Goal: Find specific page/section: Find specific page/section

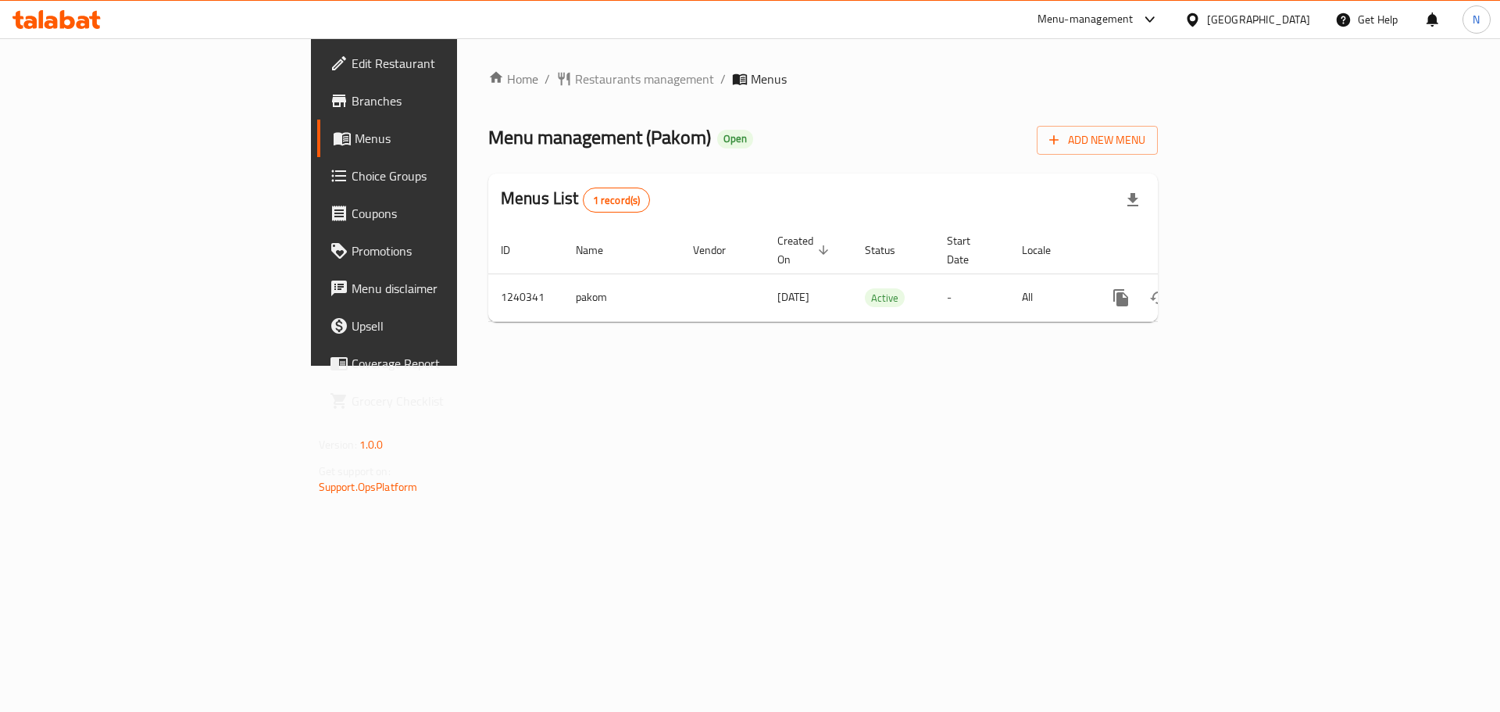
click at [1296, 25] on div "Oman" at bounding box center [1258, 19] width 103 height 17
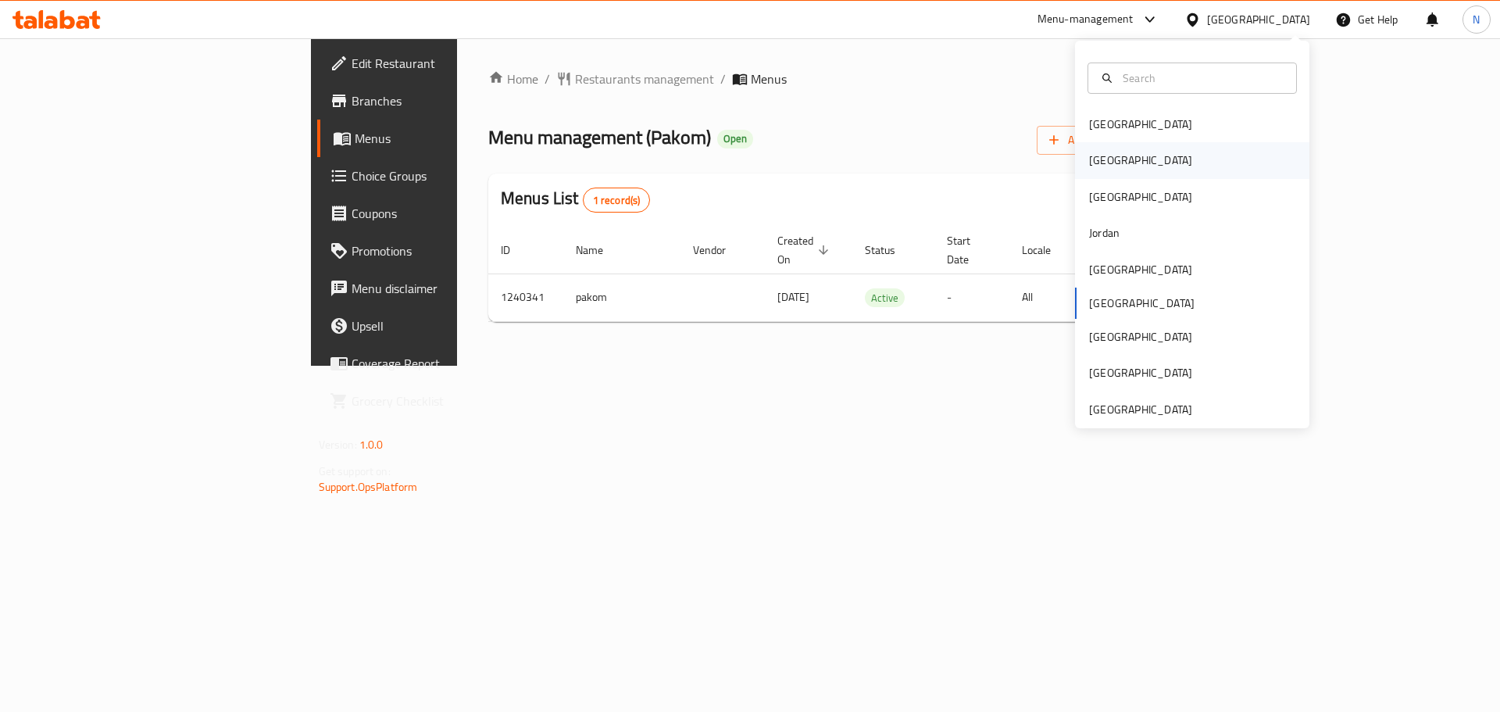
click at [1115, 163] on div "[GEOGRAPHIC_DATA]" at bounding box center [1141, 160] width 128 height 36
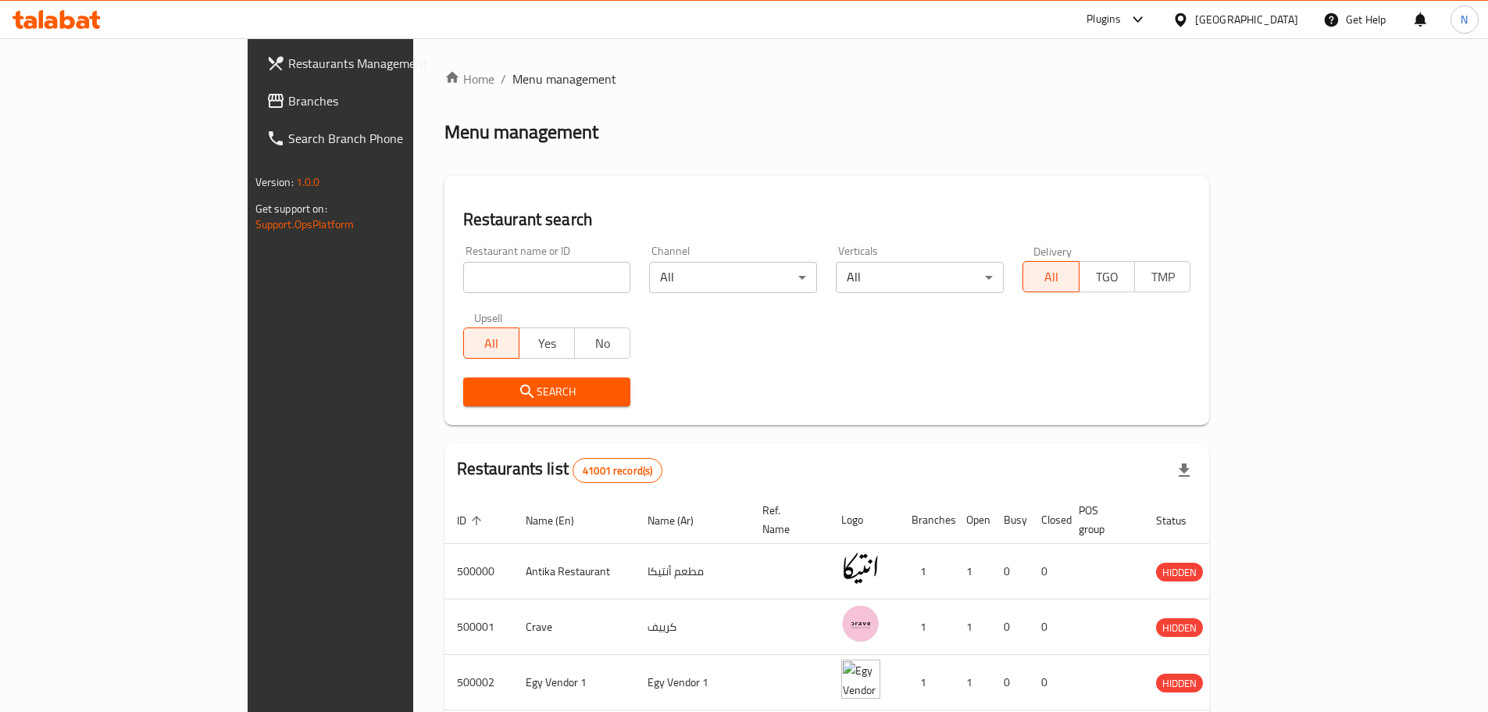
click at [288, 101] on span "Branches" at bounding box center [385, 100] width 195 height 19
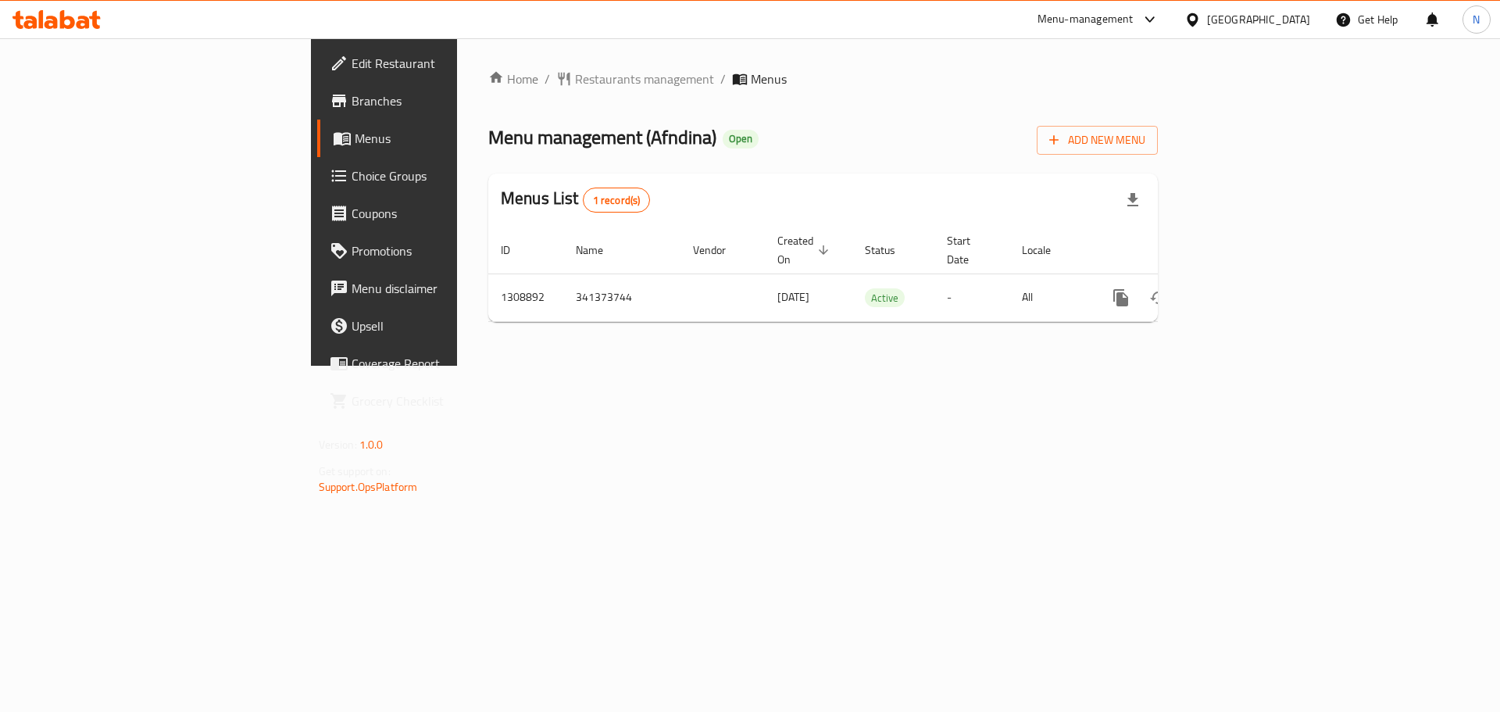
click at [1201, 26] on icon at bounding box center [1193, 20] width 16 height 16
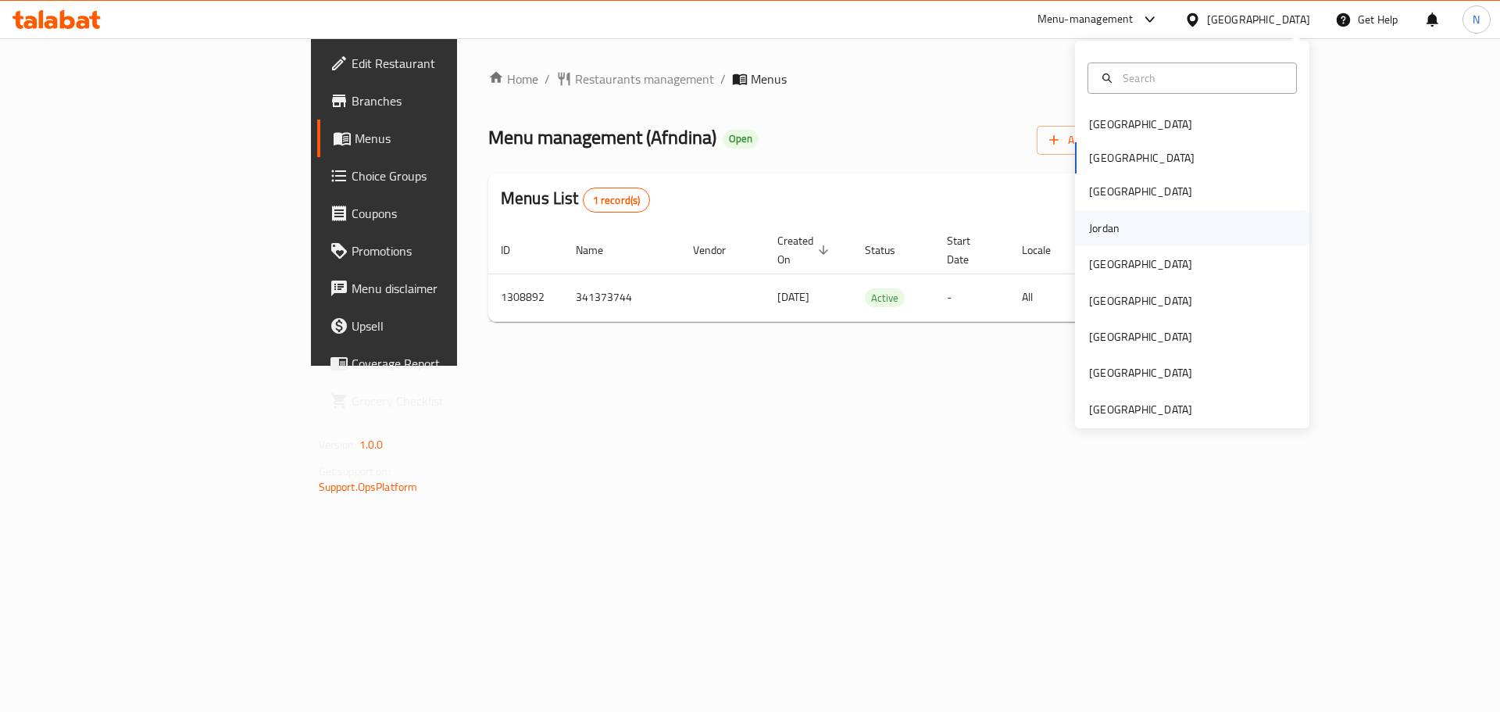
click at [1118, 234] on div "Jordan" at bounding box center [1104, 228] width 55 height 36
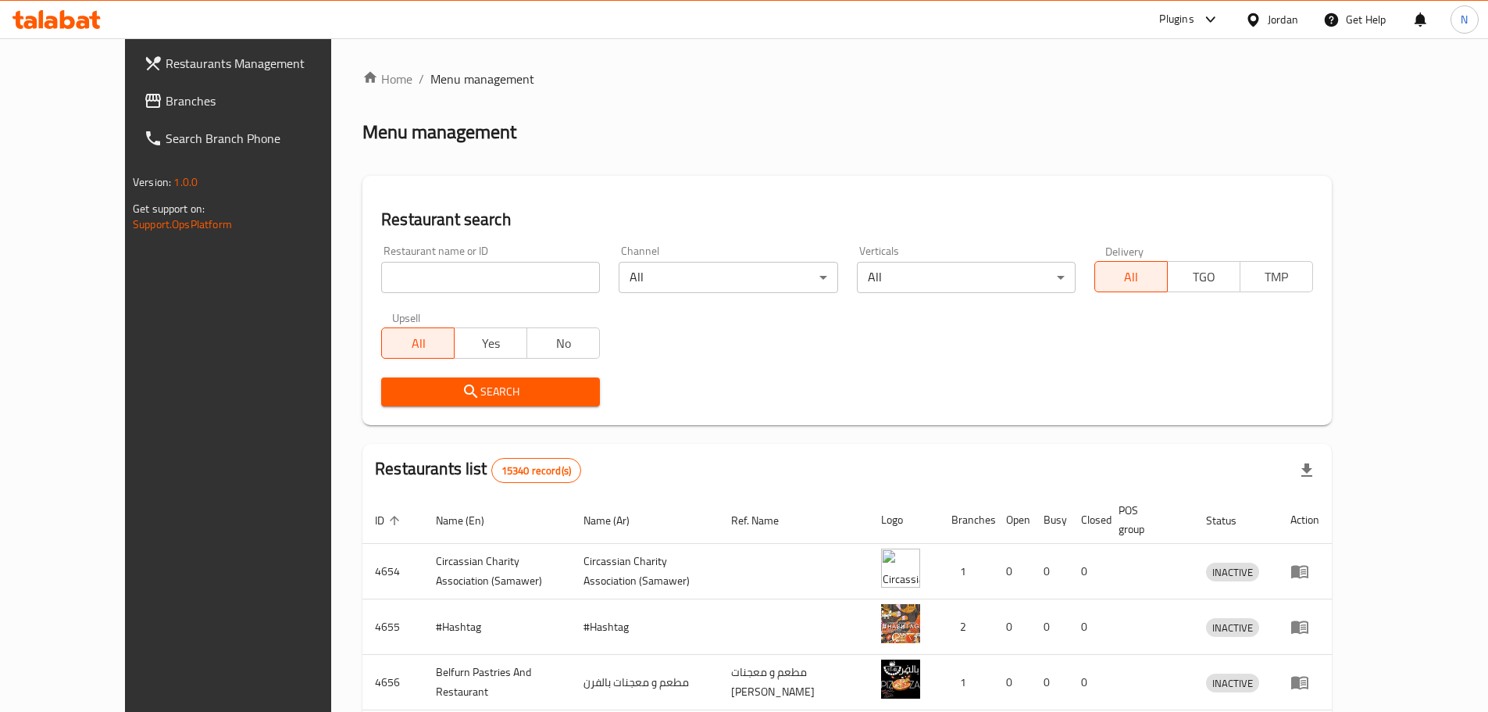
click at [166, 105] on span "Branches" at bounding box center [263, 100] width 195 height 19
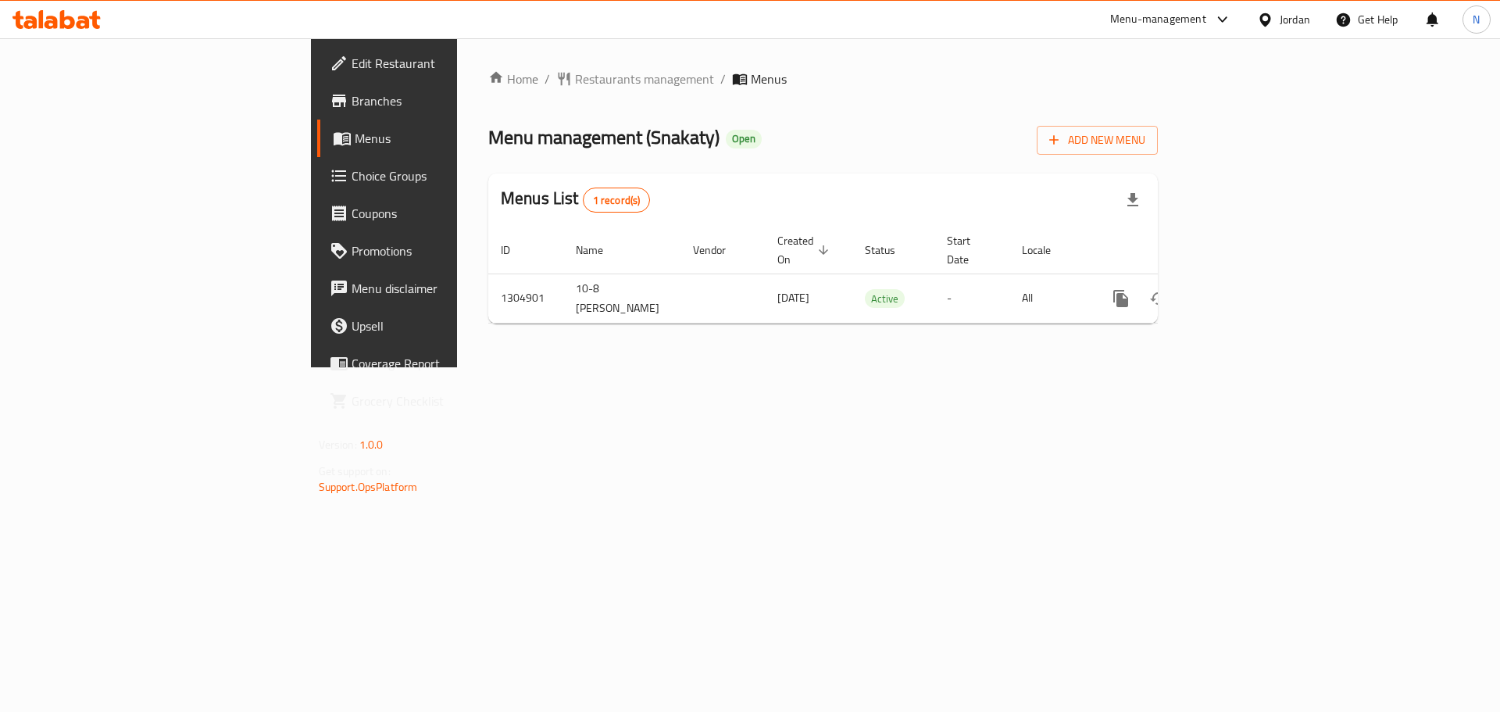
click at [1274, 20] on div at bounding box center [1268, 19] width 23 height 17
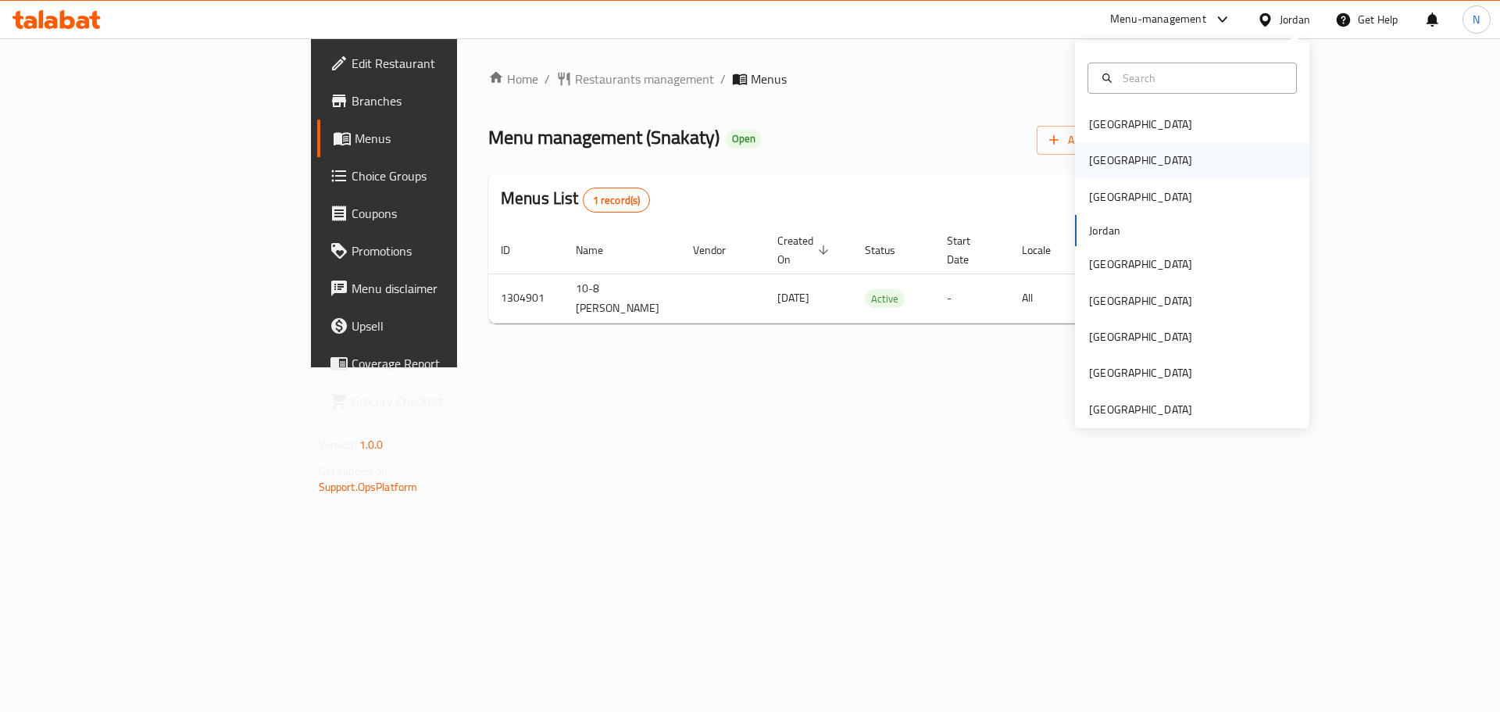
click at [1153, 166] on div "[GEOGRAPHIC_DATA]" at bounding box center [1192, 160] width 234 height 36
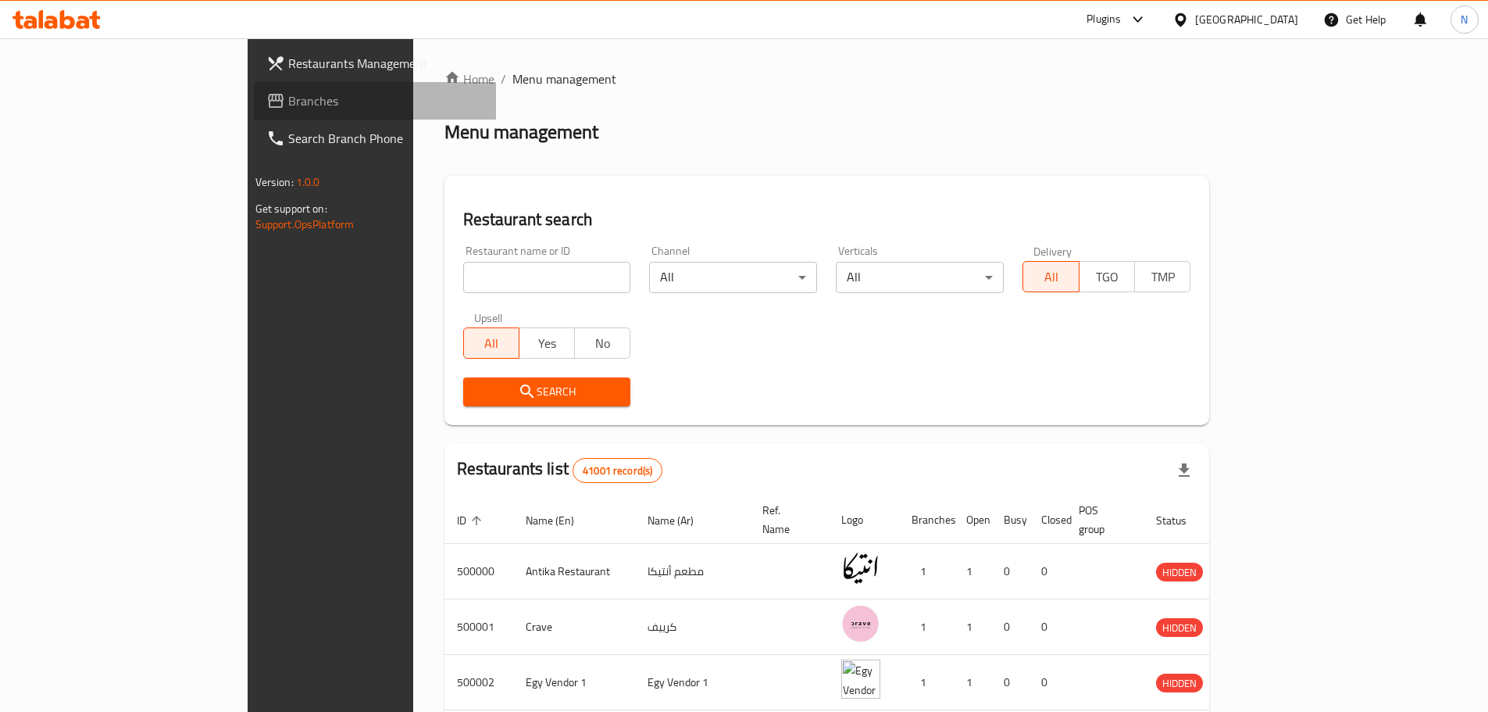
click at [288, 100] on span "Branches" at bounding box center [385, 100] width 195 height 19
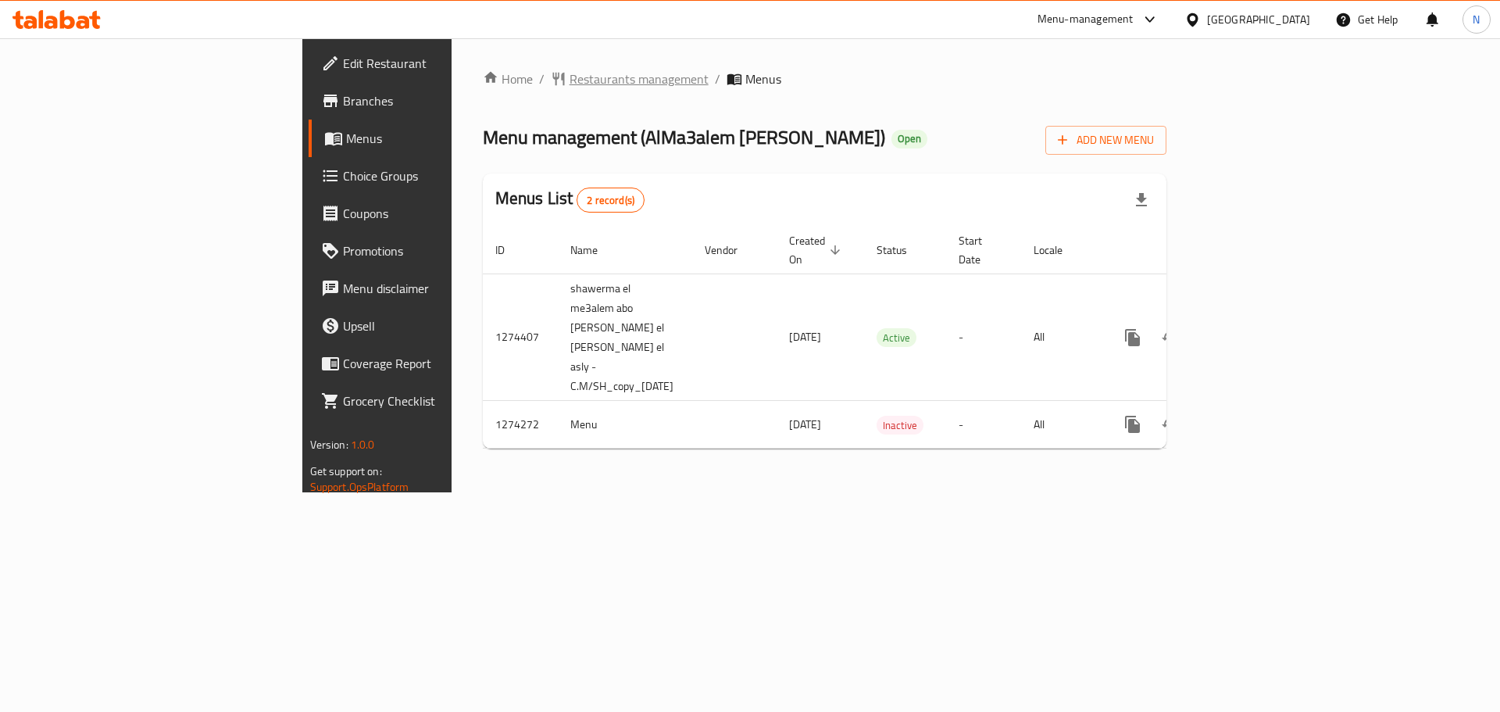
click at [570, 84] on span "Restaurants management" at bounding box center [639, 79] width 139 height 19
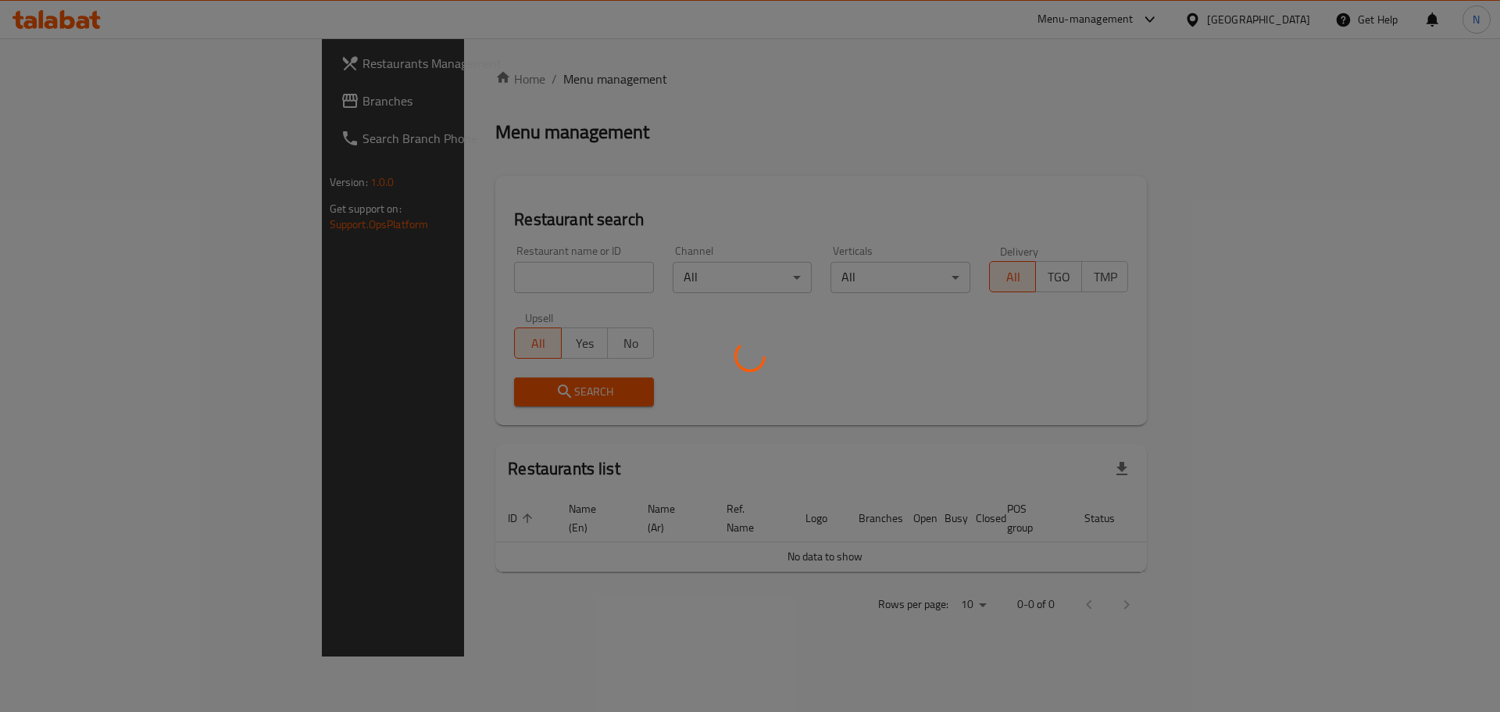
click at [70, 101] on div at bounding box center [750, 356] width 1500 height 712
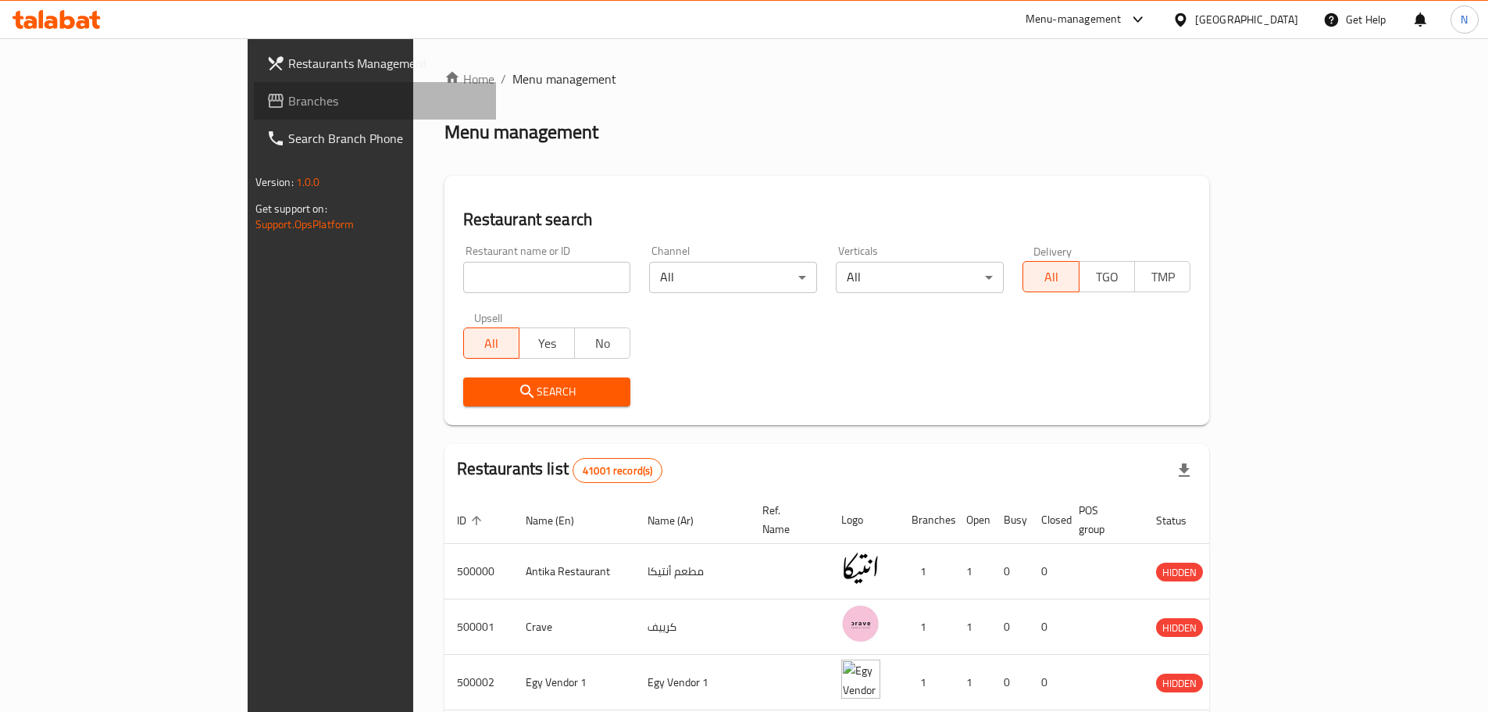
click at [288, 101] on span "Branches" at bounding box center [385, 100] width 195 height 19
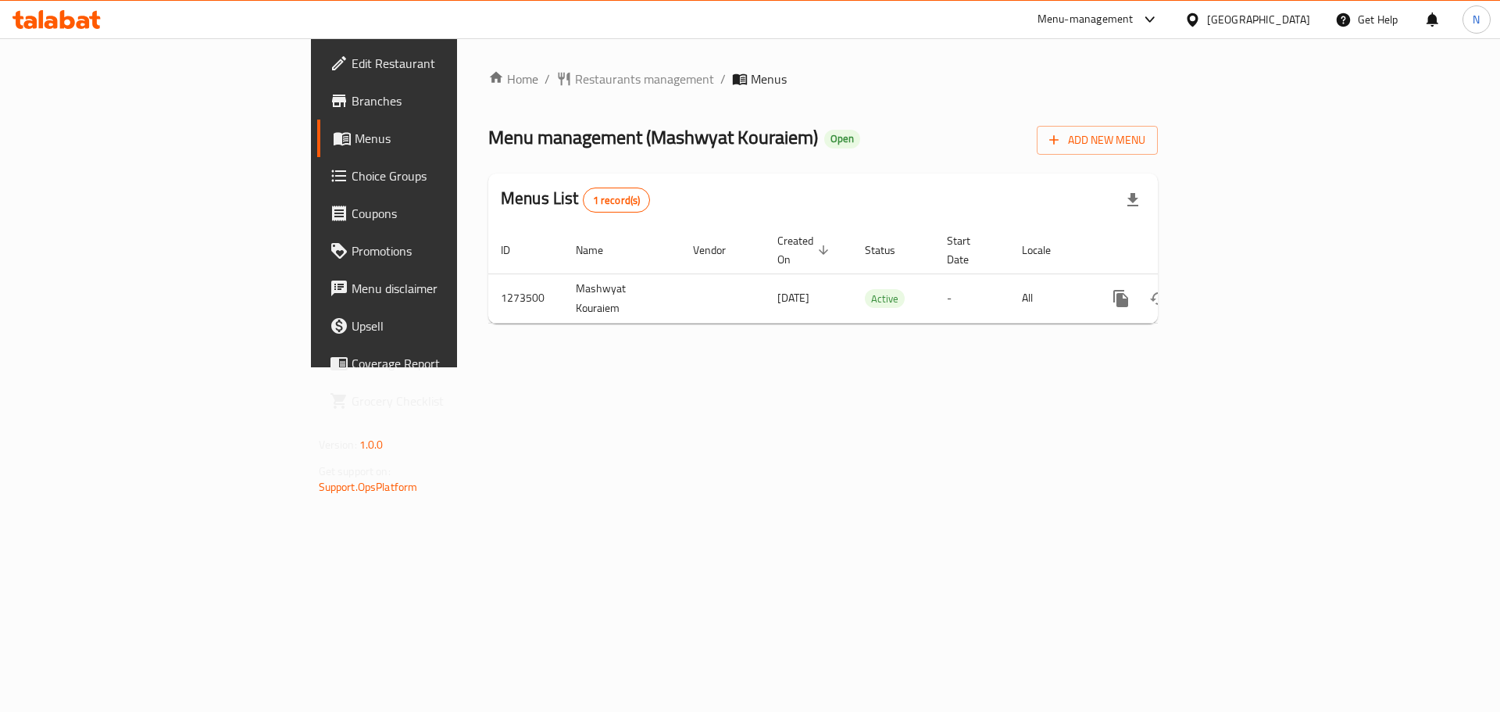
click at [457, 65] on div "Home / Restaurants management / Menus Menu management ( Mashwyat Kouraiem ) Ope…" at bounding box center [823, 202] width 732 height 329
click at [575, 73] on span "Restaurants management" at bounding box center [644, 79] width 139 height 19
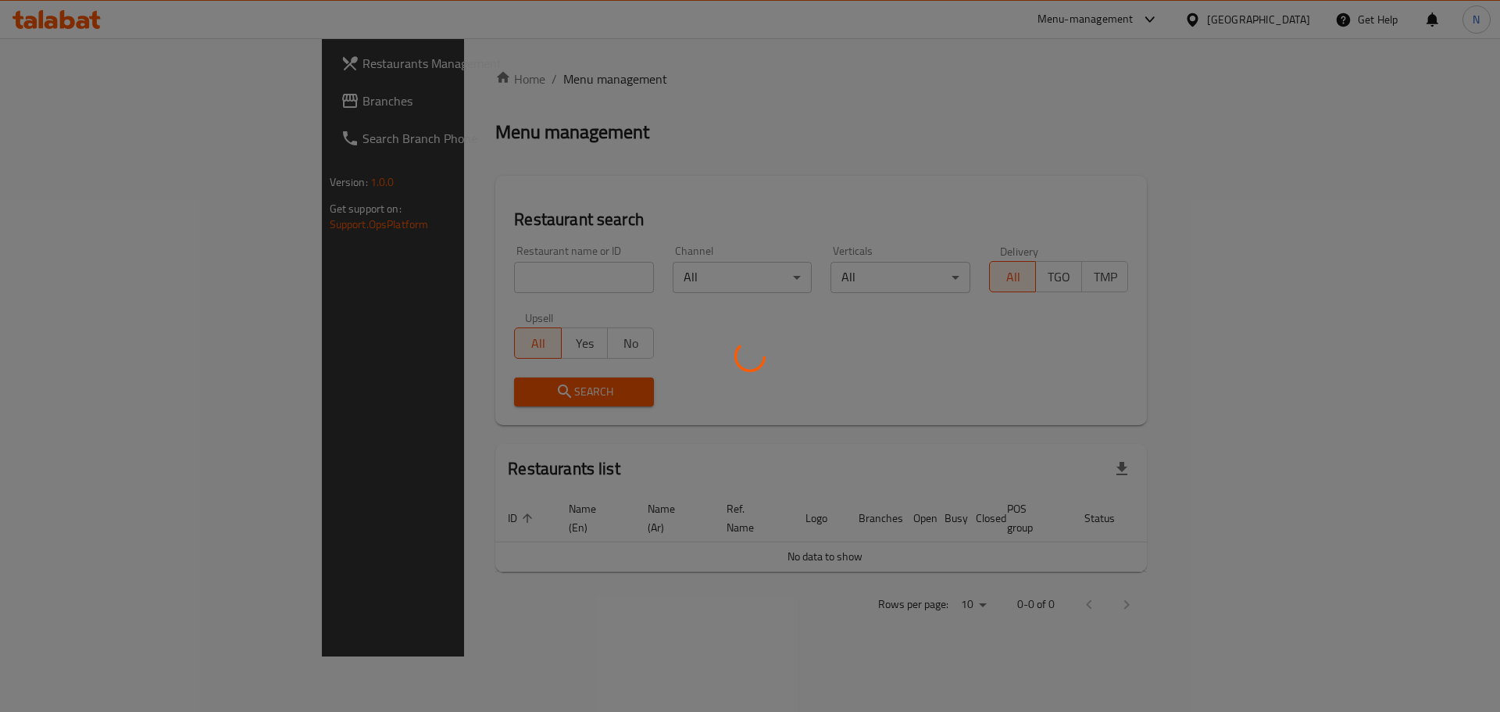
click at [48, 90] on div at bounding box center [750, 356] width 1500 height 712
click at [55, 106] on div at bounding box center [750, 356] width 1500 height 712
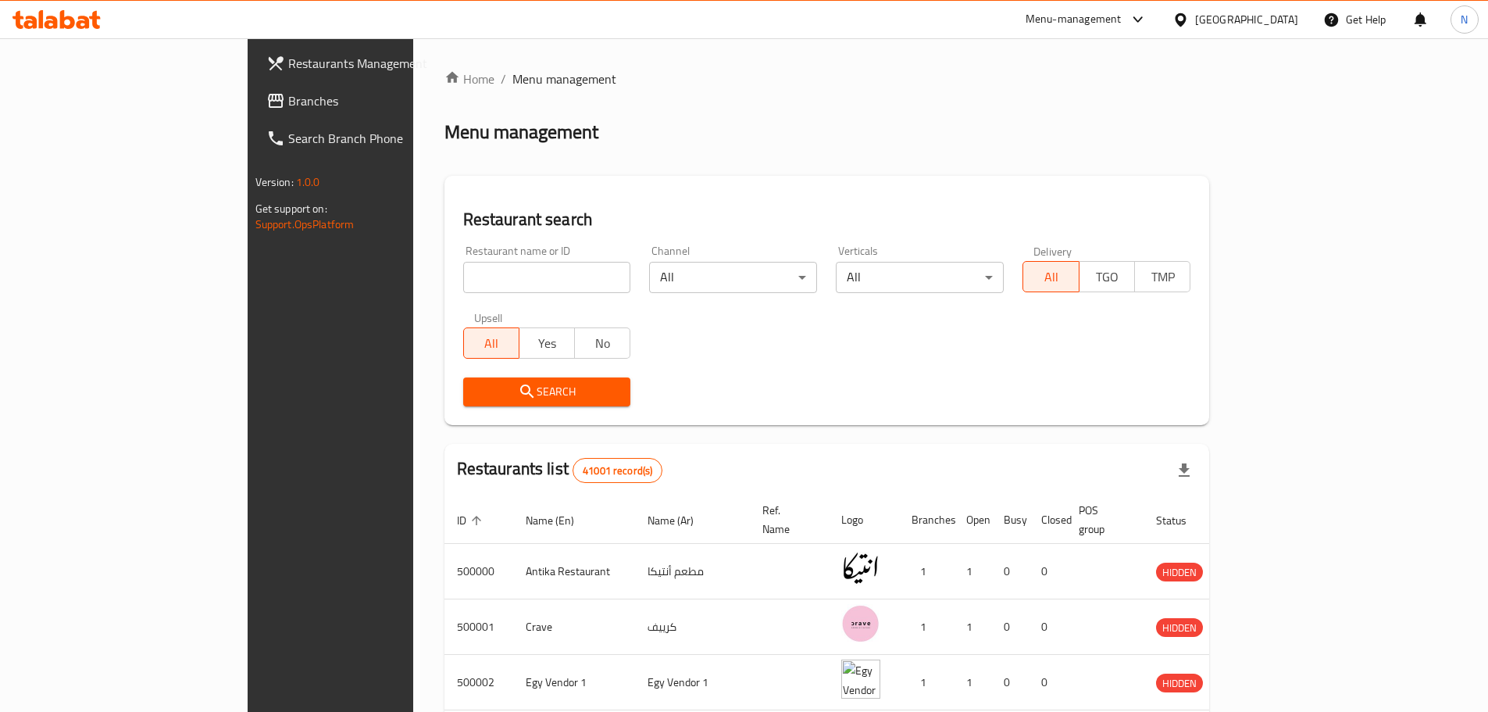
click at [288, 106] on span "Branches" at bounding box center [385, 100] width 195 height 19
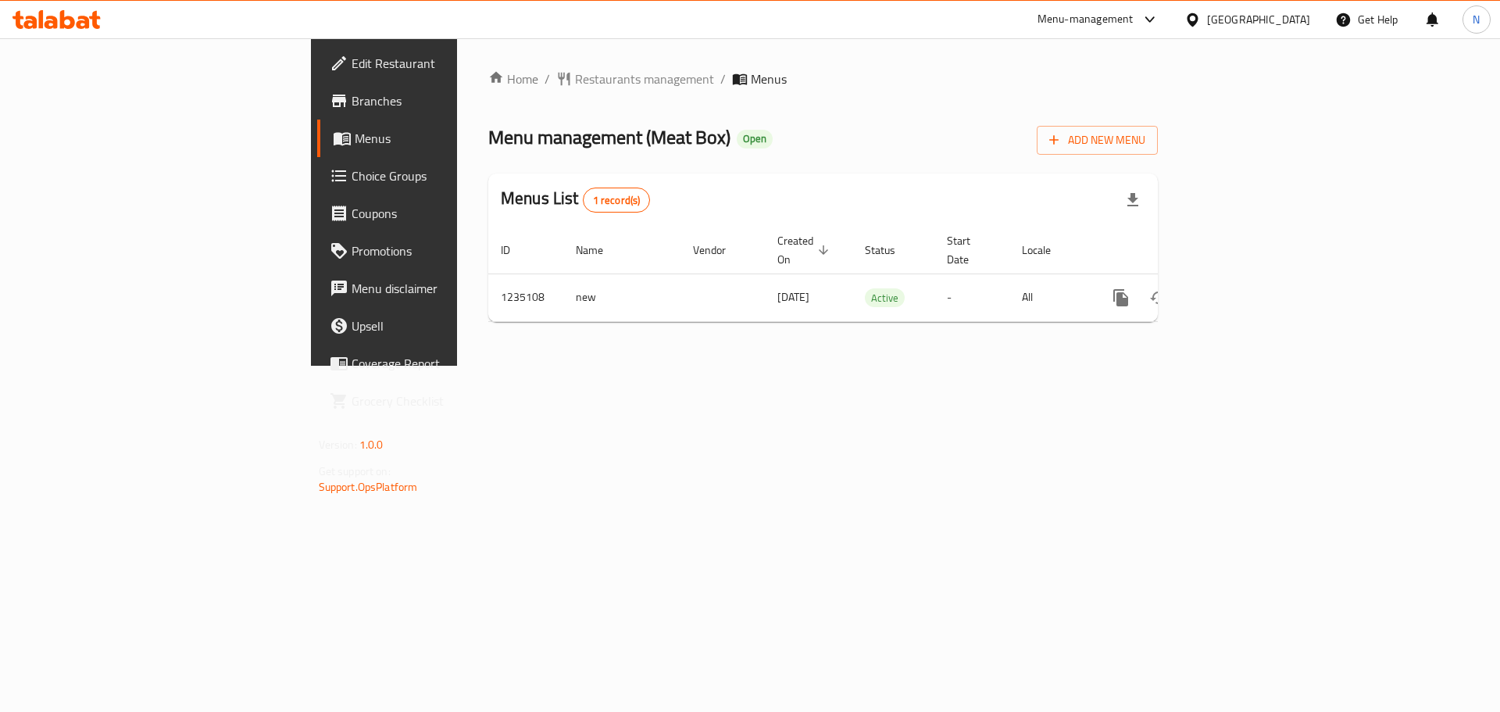
click at [352, 63] on span "Edit Restaurant" at bounding box center [451, 63] width 198 height 19
